Goal: Information Seeking & Learning: Learn about a topic

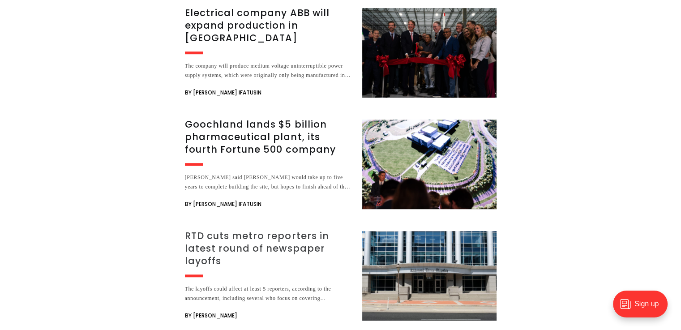
scroll to position [3972, 0]
click at [206, 230] on h3 "RTD cuts metro reporters in latest round of newspaper layoffs" at bounding box center [268, 249] width 166 height 38
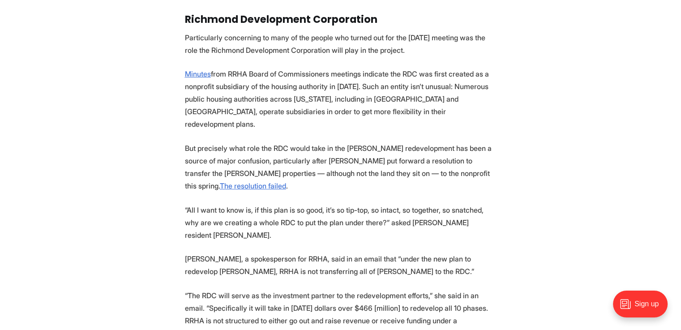
click at [209, 252] on p "[PERSON_NAME], a spokesperson for RRHA, said in an email that “under the new pl…" at bounding box center [340, 264] width 311 height 25
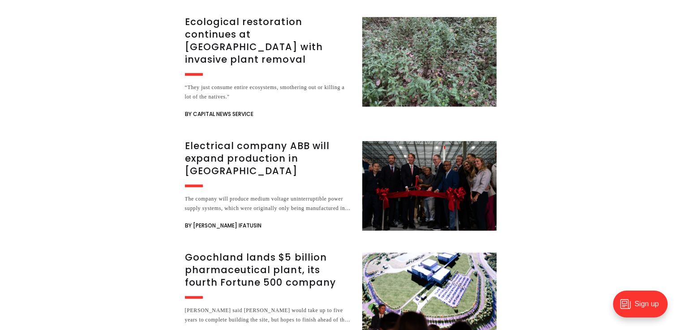
scroll to position [3841, 0]
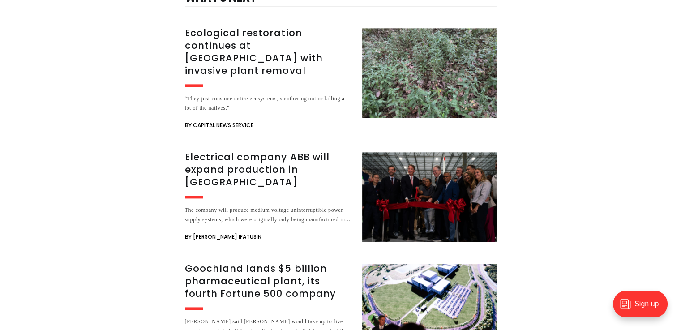
scroll to position [1177, 0]
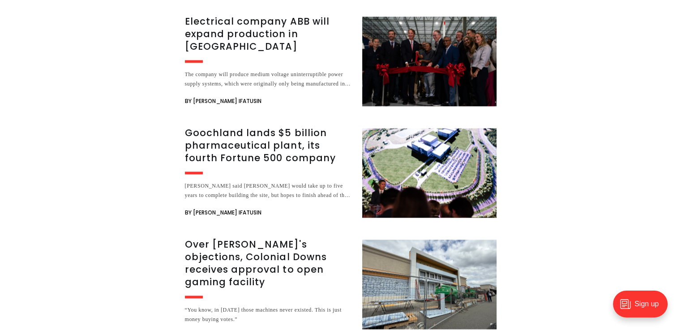
scroll to position [1310, 0]
